Goal: Check status

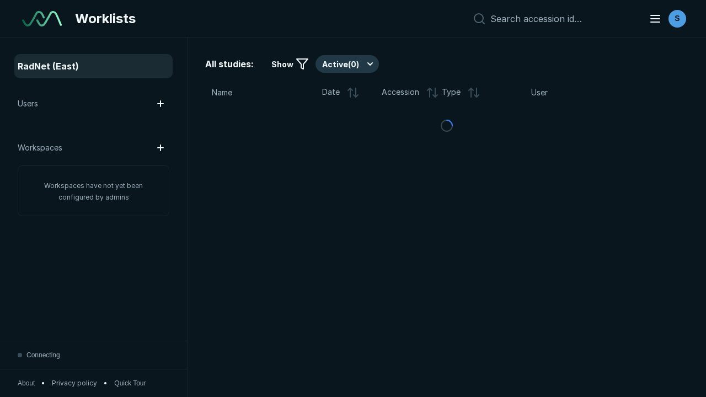
scroll to position [3011, 4593]
